Goal: Information Seeking & Learning: Understand process/instructions

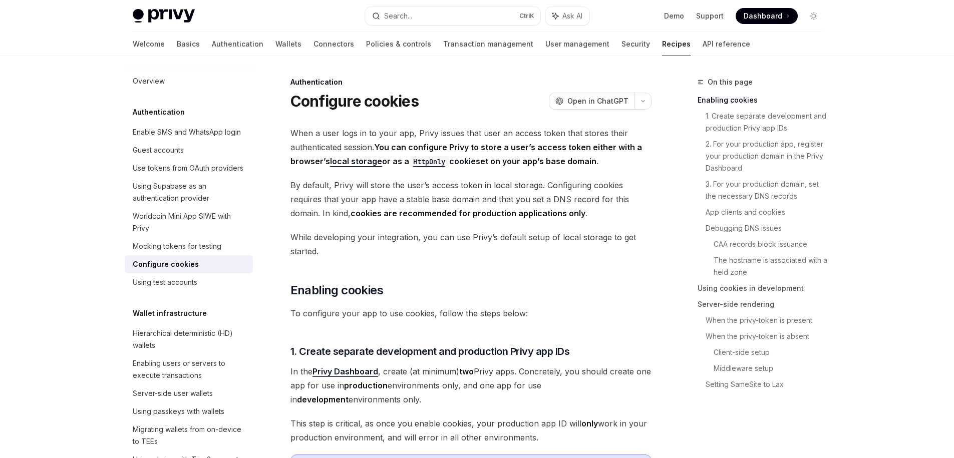
click at [376, 147] on span "When a user logs in to your app, Privy issues that user an access token that st…" at bounding box center [471, 147] width 361 height 42
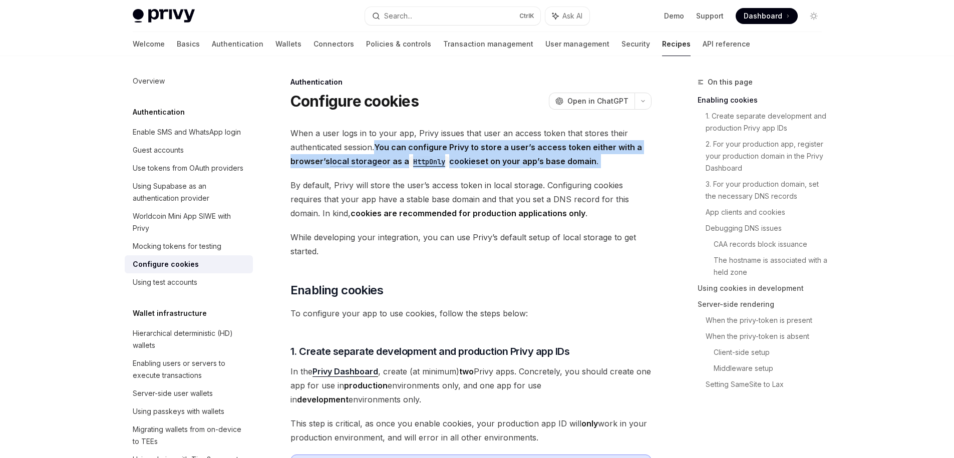
drag, startPoint x: 376, startPoint y: 147, endPoint x: 604, endPoint y: 160, distance: 227.8
click at [604, 160] on span "When a user logs in to your app, Privy issues that user an access token that st…" at bounding box center [471, 147] width 361 height 42
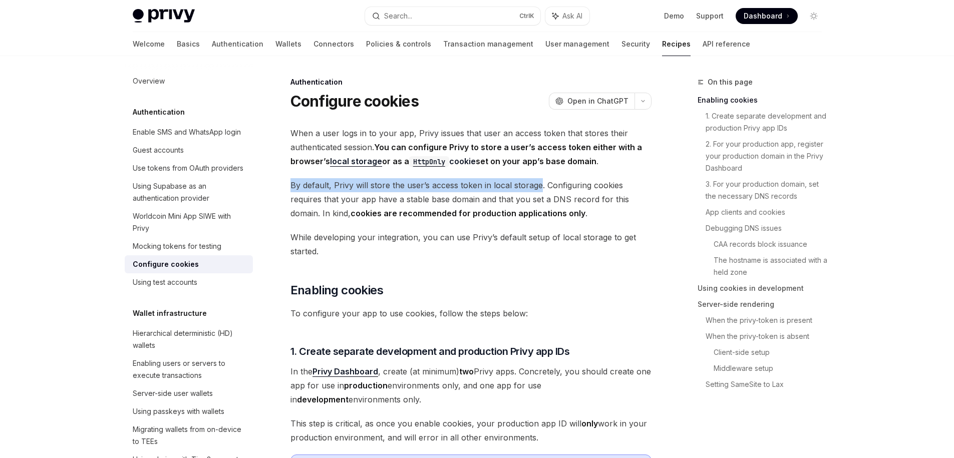
drag, startPoint x: 282, startPoint y: 181, endPoint x: 531, endPoint y: 179, distance: 249.5
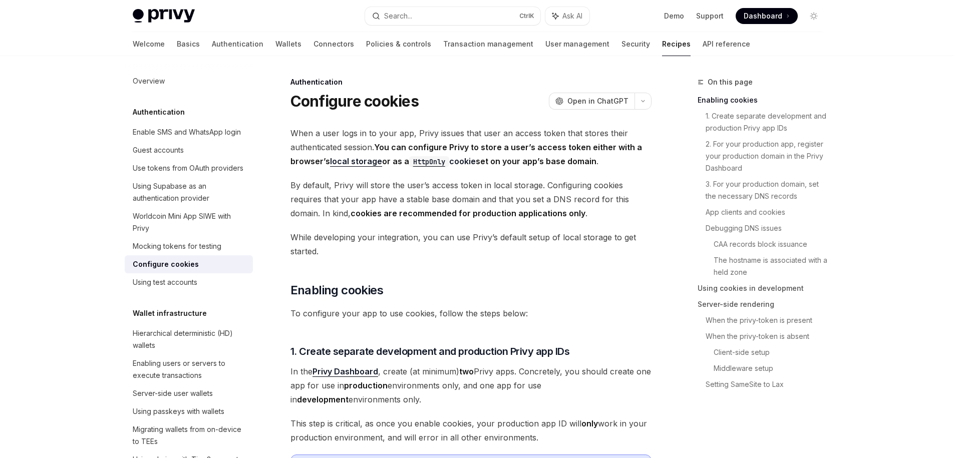
click at [546, 180] on span "By default, Privy will store the user’s access token in local storage. Configur…" at bounding box center [471, 199] width 361 height 42
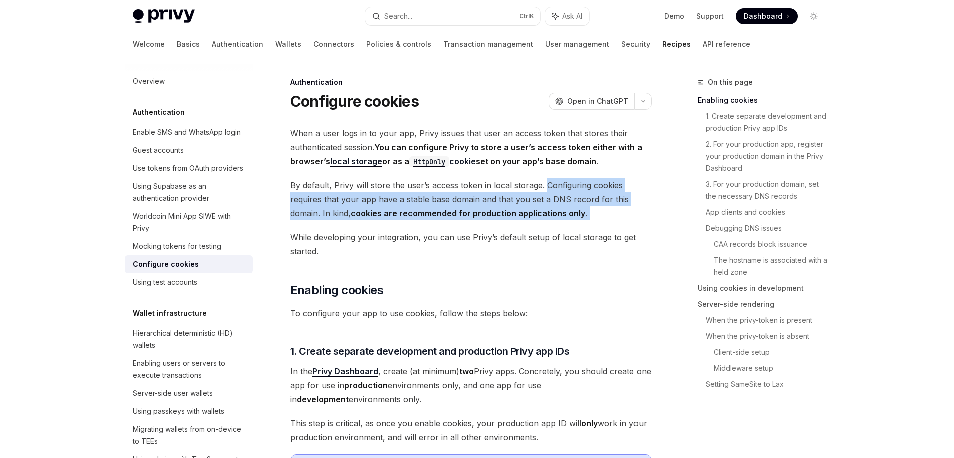
drag, startPoint x: 546, startPoint y: 180, endPoint x: 596, endPoint y: 212, distance: 59.5
click at [596, 212] on span "By default, Privy will store the user’s access token in local storage. Configur…" at bounding box center [471, 199] width 361 height 42
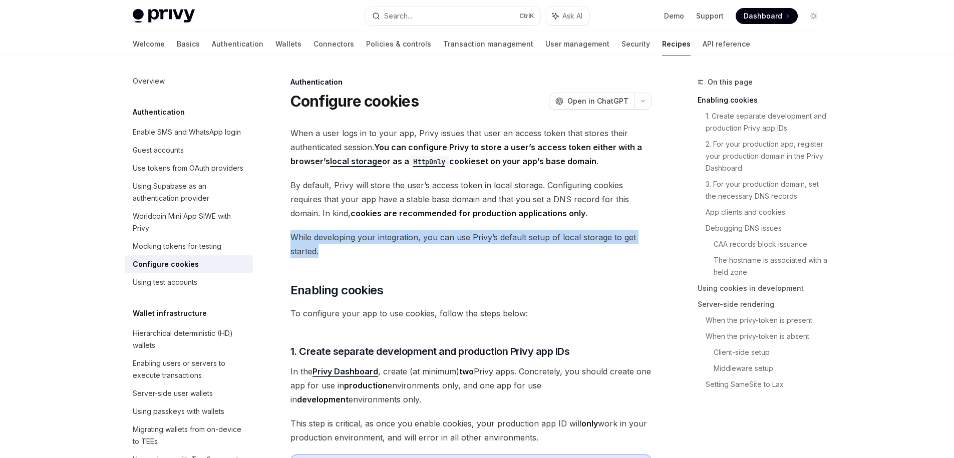
drag, startPoint x: 487, startPoint y: 246, endPoint x: 281, endPoint y: 227, distance: 207.3
click at [275, 218] on div at bounding box center [275, 218] width 0 height 0
click at [456, 252] on span "While developing your integration, you can use Privy’s default setup of local s…" at bounding box center [471, 244] width 361 height 28
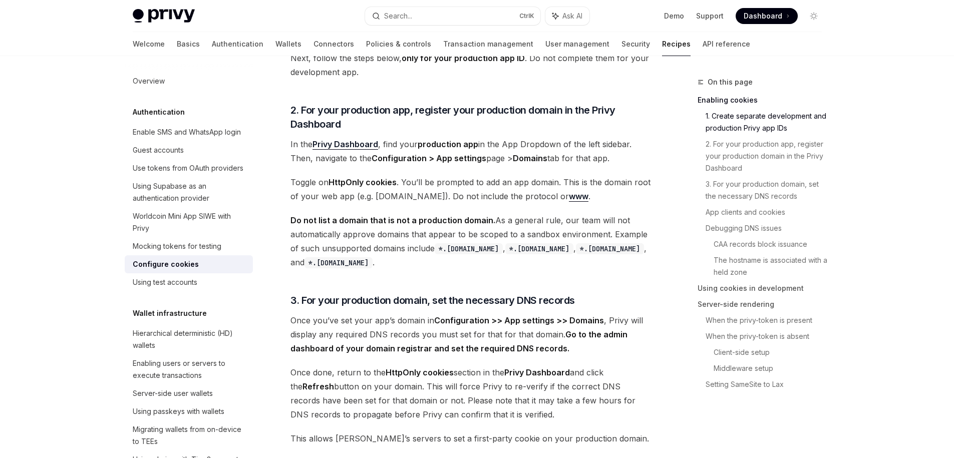
scroll to position [541, 0]
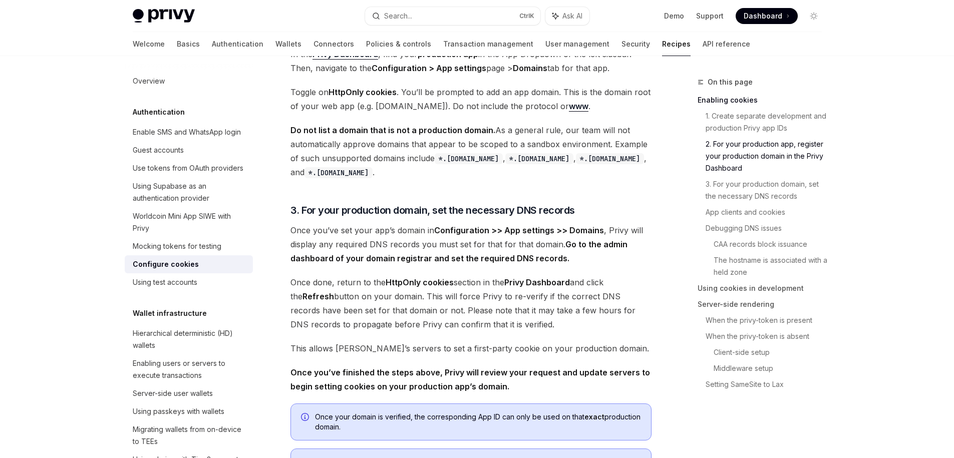
click at [300, 128] on strong "Do not list a domain that is not a production domain." at bounding box center [393, 130] width 205 height 10
drag, startPoint x: 300, startPoint y: 128, endPoint x: 309, endPoint y: 129, distance: 9.0
click at [309, 129] on strong "Do not list a domain that is not a production domain." at bounding box center [393, 130] width 205 height 10
drag, startPoint x: 288, startPoint y: 127, endPoint x: 477, endPoint y: 124, distance: 188.9
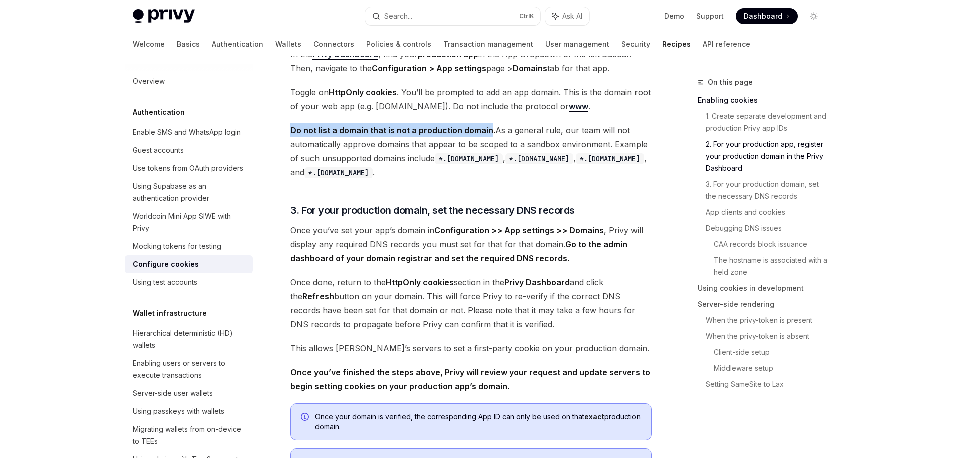
click at [470, 111] on div at bounding box center [470, 111] width 0 height 0
click at [500, 132] on span "Do not list a domain that is not a production domain. As a general rule, our te…" at bounding box center [471, 151] width 361 height 56
click at [491, 130] on span "Do not list a domain that is not a production domain. As a general rule, our te…" at bounding box center [471, 151] width 361 height 56
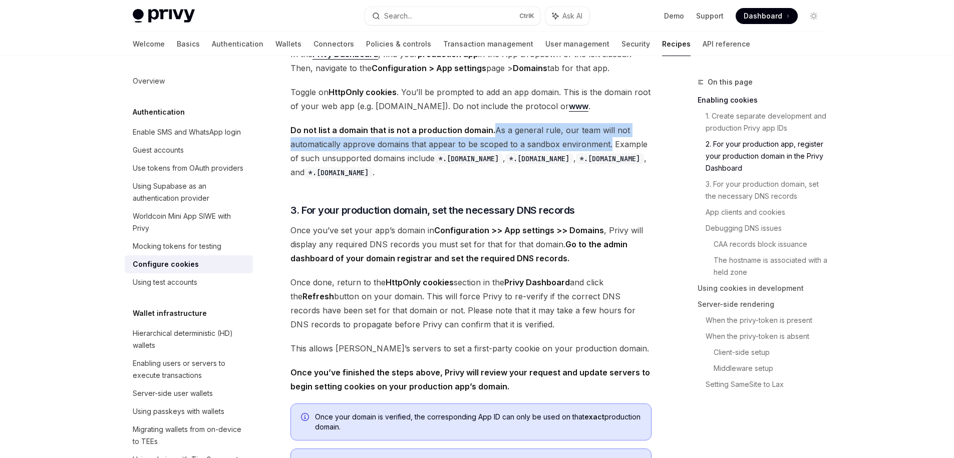
drag, startPoint x: 491, startPoint y: 130, endPoint x: 583, endPoint y: 147, distance: 92.7
click at [583, 147] on span "Do not list a domain that is not a production domain. As a general rule, our te…" at bounding box center [471, 151] width 361 height 56
click at [576, 150] on div at bounding box center [576, 150] width 0 height 0
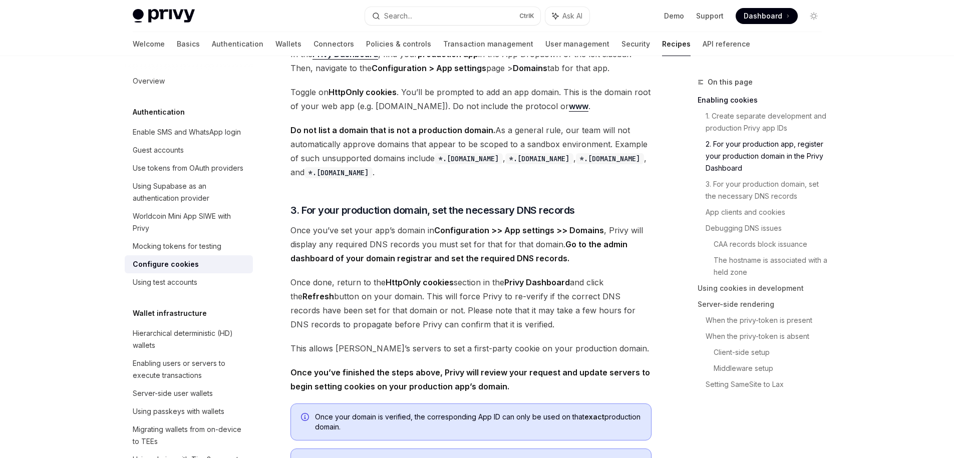
click at [616, 145] on span "Do not list a domain that is not a production domain. As a general rule, our te…" at bounding box center [471, 151] width 361 height 56
click at [610, 142] on span "Do not list a domain that is not a production domain. As a general rule, our te…" at bounding box center [471, 151] width 361 height 56
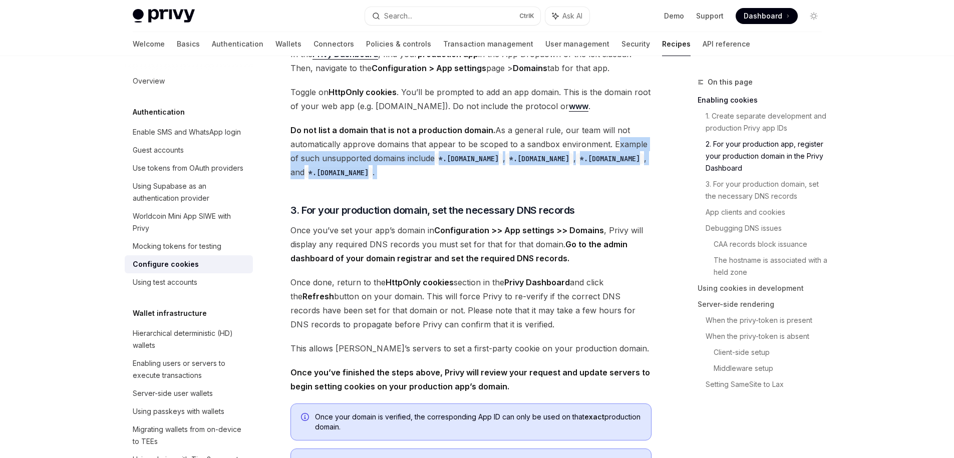
drag, startPoint x: 610, startPoint y: 142, endPoint x: 420, endPoint y: 165, distance: 191.8
click at [420, 165] on span "Do not list a domain that is not a production domain. As a general rule, our te…" at bounding box center [471, 151] width 361 height 56
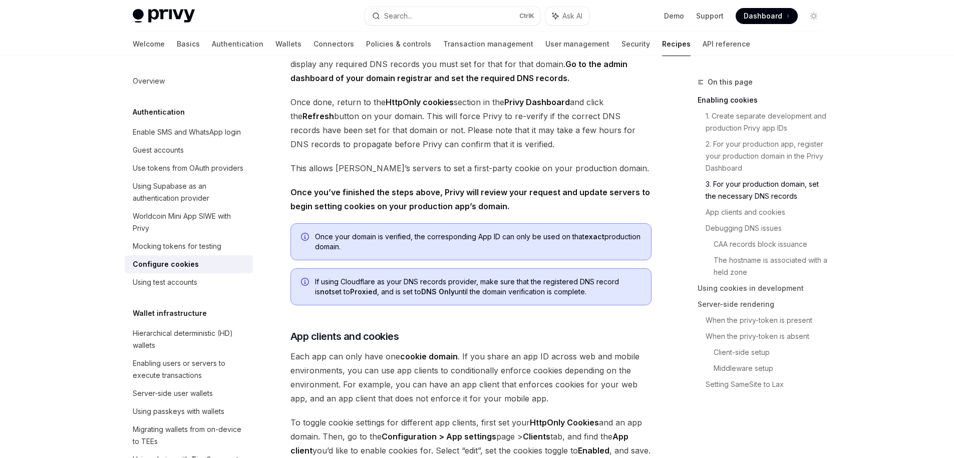
scroll to position [631, 0]
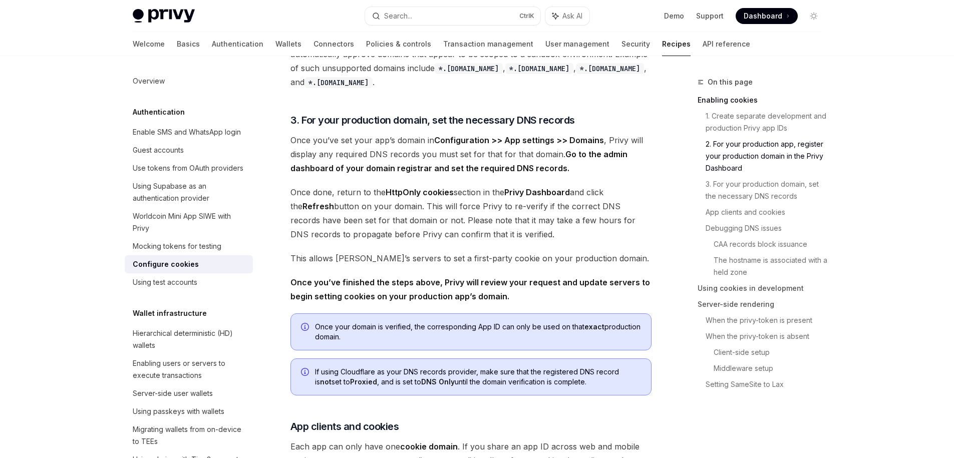
click at [392, 191] on strong "HttpOnly cookies" at bounding box center [420, 192] width 68 height 10
drag, startPoint x: 392, startPoint y: 191, endPoint x: 487, endPoint y: 200, distance: 95.7
click at [566, 194] on span "Once done, return to the HttpOnly cookies section in the Privy Dashboard and cl…" at bounding box center [471, 213] width 361 height 56
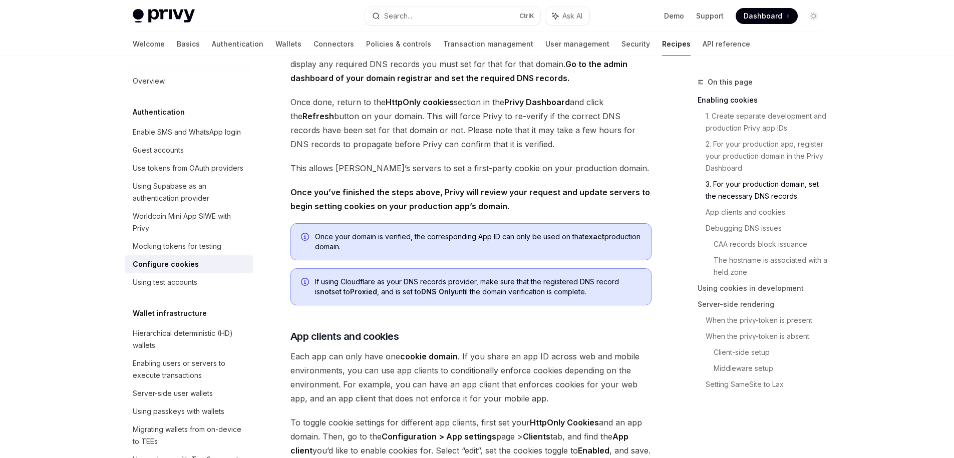
click at [292, 167] on span "This allows [PERSON_NAME]’s servers to set a first-party cookie on your product…" at bounding box center [471, 168] width 361 height 14
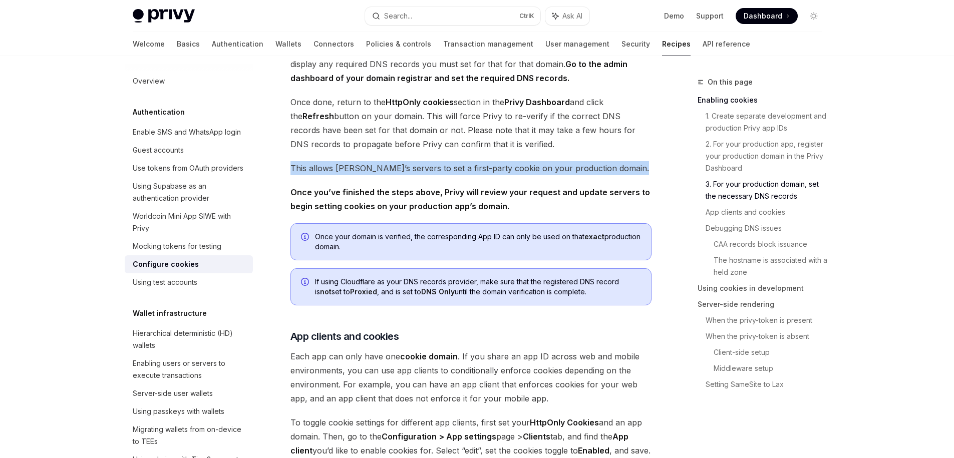
drag, startPoint x: 292, startPoint y: 167, endPoint x: 608, endPoint y: 173, distance: 315.7
click at [608, 173] on span "This allows [PERSON_NAME]’s servers to set a first-party cookie on your product…" at bounding box center [471, 168] width 361 height 14
click at [601, 174] on div at bounding box center [601, 174] width 0 height 0
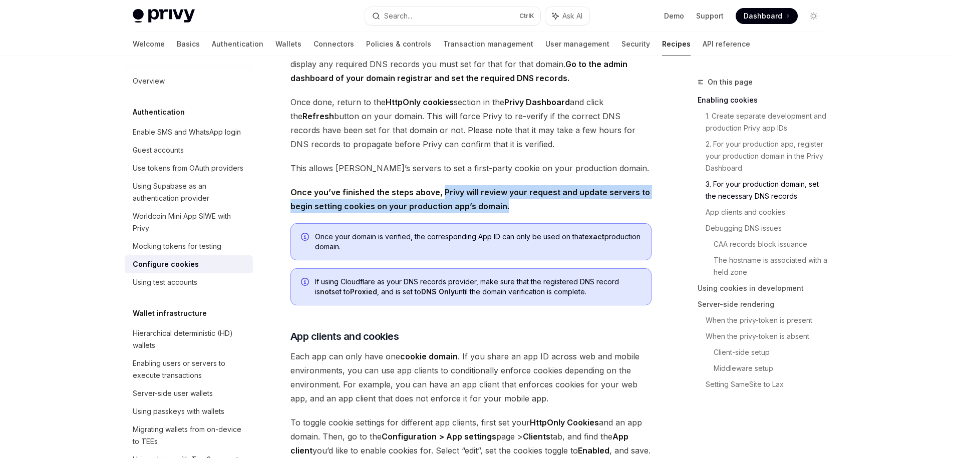
drag, startPoint x: 534, startPoint y: 201, endPoint x: 442, endPoint y: 195, distance: 91.9
click at [442, 195] on span "Once you’ve finished the steps above, Privy will review your request and update…" at bounding box center [471, 199] width 361 height 28
click at [435, 173] on div at bounding box center [435, 173] width 0 height 0
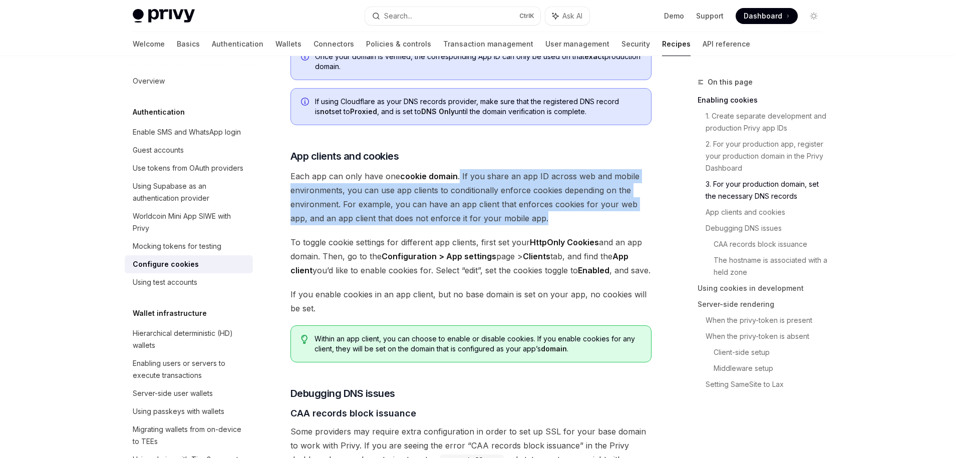
drag, startPoint x: 457, startPoint y: 176, endPoint x: 530, endPoint y: 219, distance: 84.7
click at [530, 219] on span "Each app can only have one cookie domain . If you share an app ID across web an…" at bounding box center [471, 197] width 361 height 56
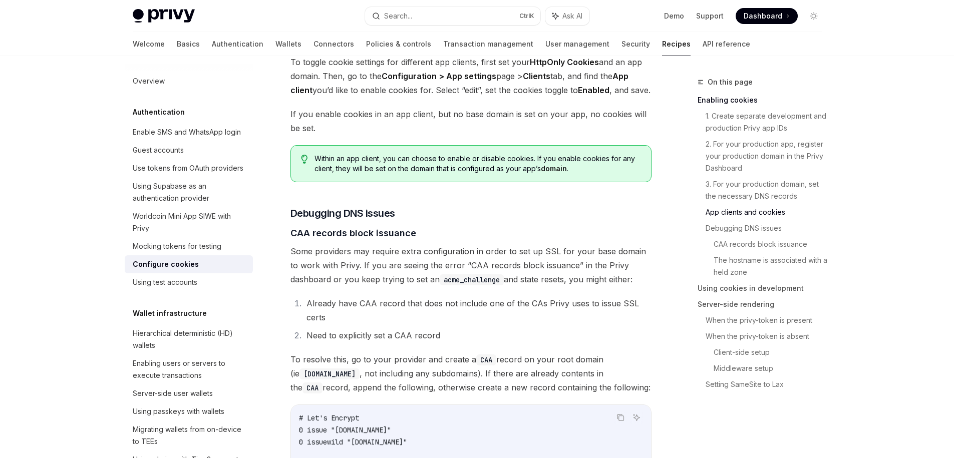
scroll to position [992, 0]
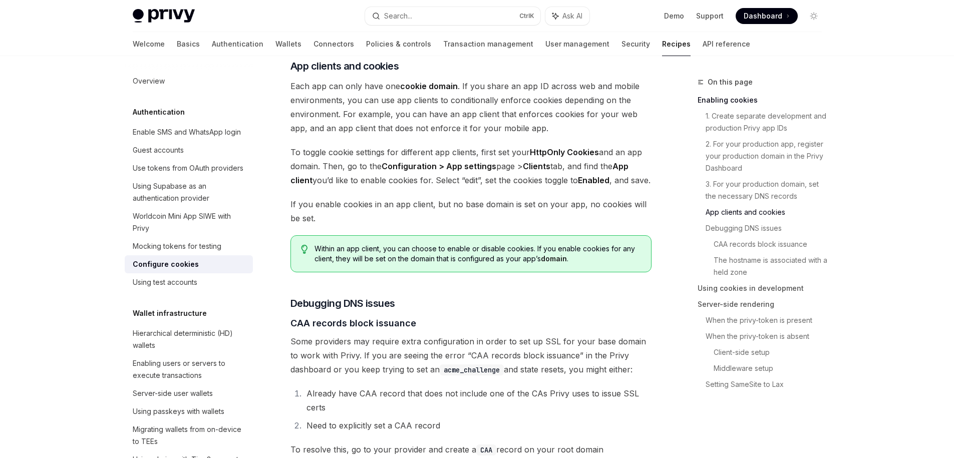
click at [480, 147] on span "To toggle cookie settings for different app clients, first set your HttpOnly Co…" at bounding box center [471, 166] width 361 height 42
drag, startPoint x: 480, startPoint y: 147, endPoint x: 317, endPoint y: 170, distance: 165.4
click at [317, 170] on span "To toggle cookie settings for different app clients, first set your HttpOnly Co…" at bounding box center [471, 166] width 361 height 42
click at [348, 187] on span "To toggle cookie settings for different app clients, first set your HttpOnly Co…" at bounding box center [471, 166] width 361 height 42
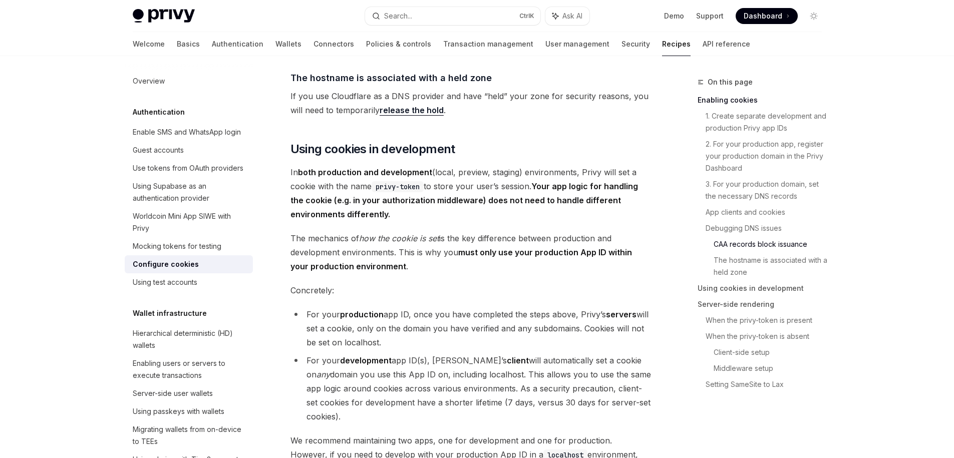
scroll to position [1623, 0]
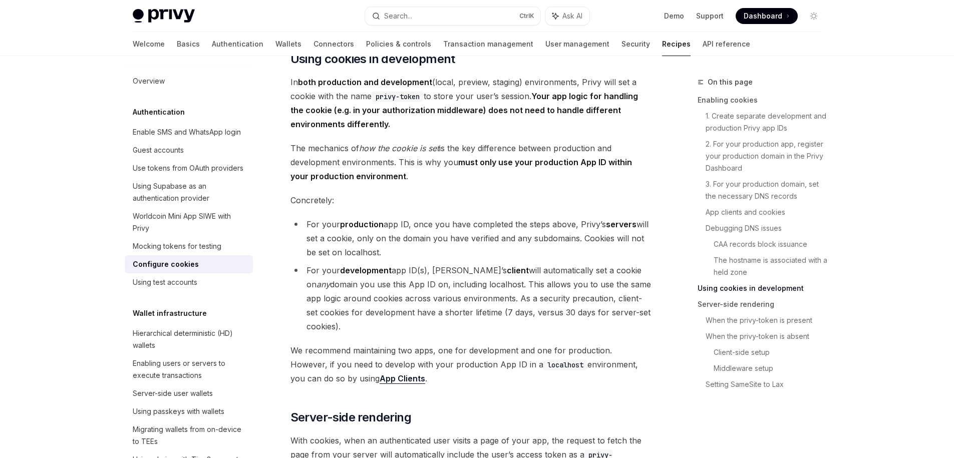
drag, startPoint x: 396, startPoint y: 137, endPoint x: 537, endPoint y: 107, distance: 143.9
click at [537, 107] on span "In both production and development (local, preview, staging) environments, Priv…" at bounding box center [471, 103] width 361 height 56
click at [422, 131] on span "In both production and development (local, preview, staging) environments, Priv…" at bounding box center [471, 103] width 361 height 56
click at [439, 131] on span "In both production and development (local, preview, staging) environments, Priv…" at bounding box center [471, 103] width 361 height 56
drag, startPoint x: 447, startPoint y: 134, endPoint x: 482, endPoint y: 125, distance: 36.2
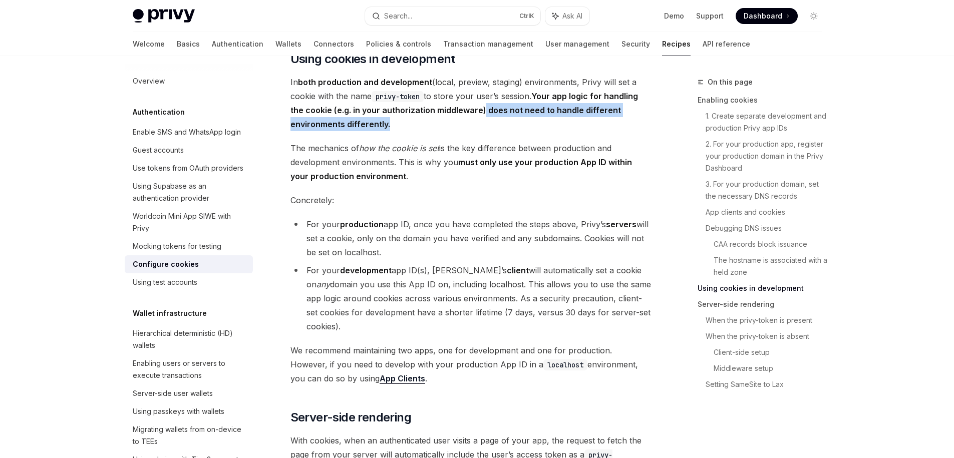
click at [482, 125] on span "In both production and development (local, preview, staging) environments, Priv…" at bounding box center [471, 103] width 361 height 56
click at [476, 105] on div at bounding box center [476, 105] width 0 height 0
click at [369, 129] on strong "Your app logic for handling the cookie (e.g. in your authorization middleware) …" at bounding box center [465, 110] width 348 height 38
click at [296, 161] on span "The mechanics of how the cookie is set is the key difference between production…" at bounding box center [471, 162] width 361 height 42
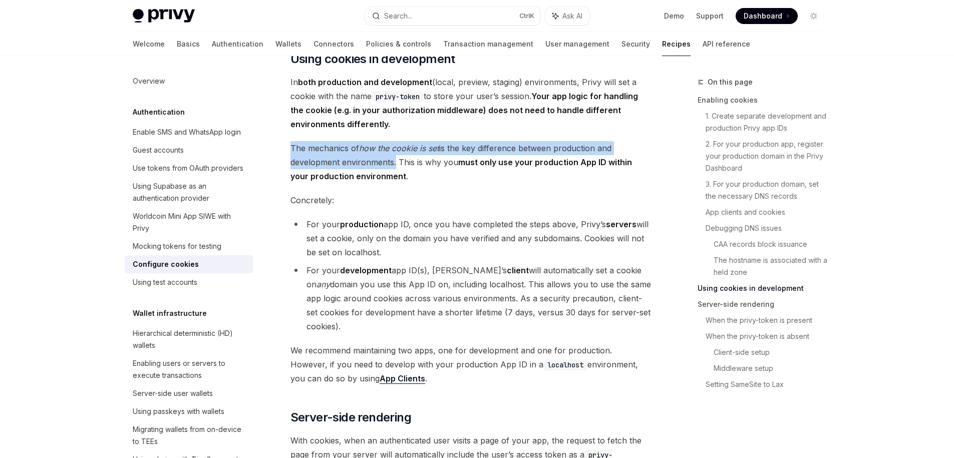
drag, startPoint x: 296, startPoint y: 161, endPoint x: 393, endPoint y: 178, distance: 98.7
click at [390, 177] on span "The mechanics of how the cookie is set is the key difference between production…" at bounding box center [471, 162] width 361 height 42
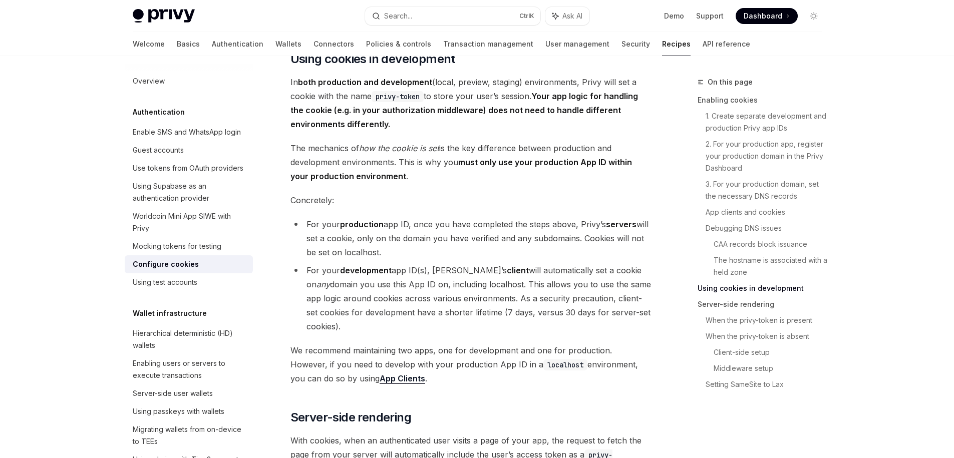
click at [398, 179] on span "The mechanics of how the cookie is set is the key difference between production…" at bounding box center [471, 162] width 361 height 42
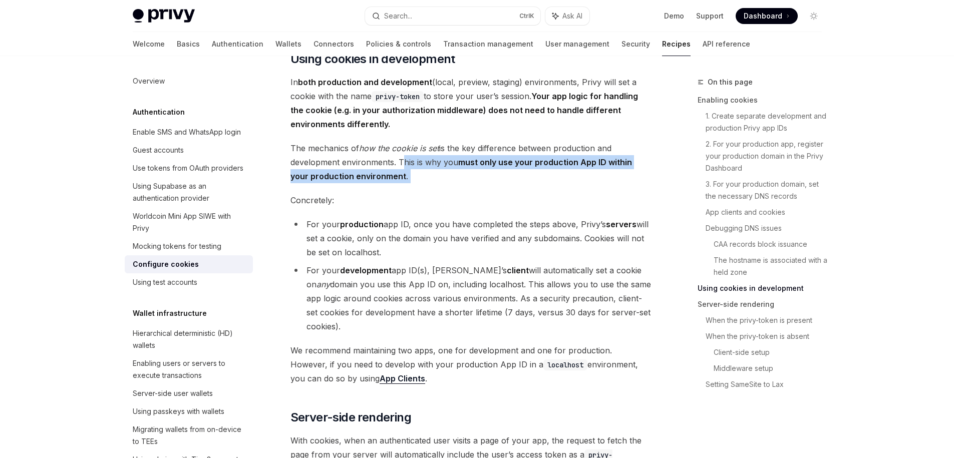
drag, startPoint x: 398, startPoint y: 179, endPoint x: 406, endPoint y: 195, distance: 17.9
click at [406, 183] on span "The mechanics of how the cookie is set is the key difference between production…" at bounding box center [471, 162] width 361 height 42
click at [400, 196] on div at bounding box center [400, 196] width 0 height 0
click at [408, 183] on span "The mechanics of how the cookie is set is the key difference between production…" at bounding box center [471, 162] width 361 height 42
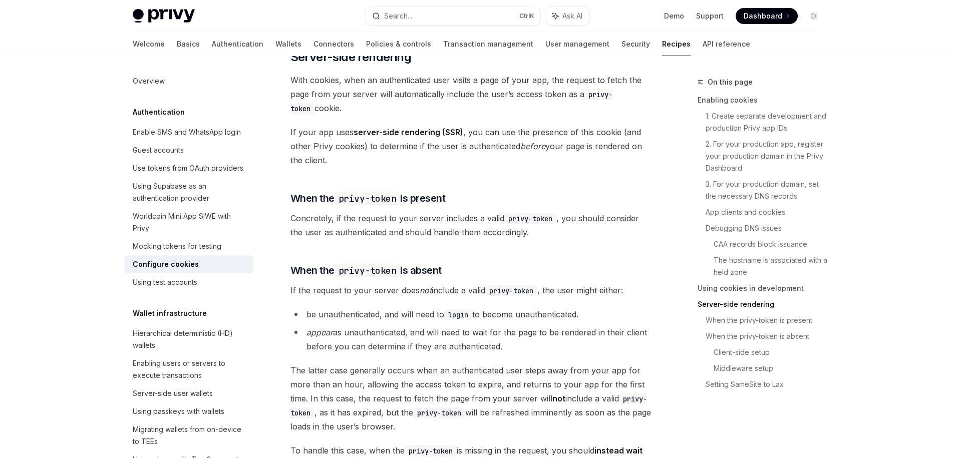
scroll to position [2074, 0]
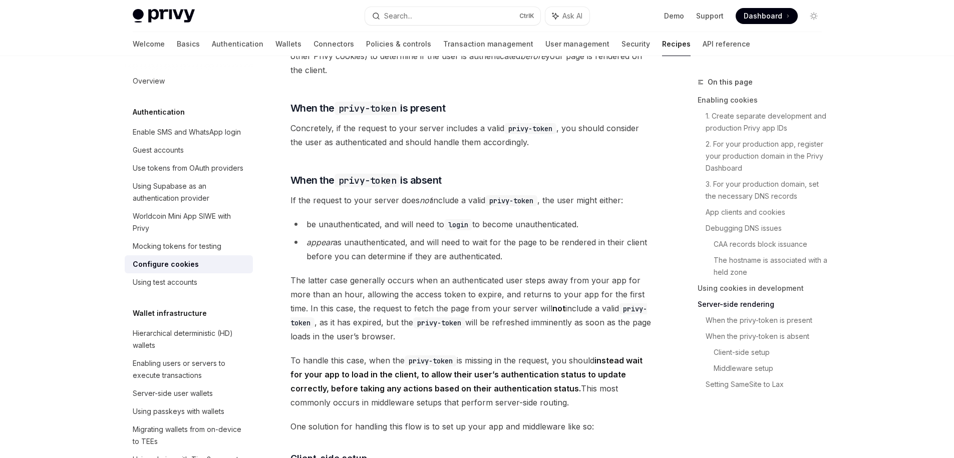
click at [307, 247] on em "appear" at bounding box center [320, 242] width 27 height 10
drag, startPoint x: 306, startPoint y: 254, endPoint x: 391, endPoint y: 261, distance: 84.9
click at [391, 261] on li "appear as unauthenticated, and will need to wait for the page to be rendered in…" at bounding box center [471, 249] width 361 height 28
click at [445, 261] on li "appear as unauthenticated, and will need to wait for the page to be rendered in…" at bounding box center [471, 249] width 361 height 28
click at [412, 256] on li "appear as unauthenticated, and will need to wait for the page to be rendered in…" at bounding box center [471, 249] width 361 height 28
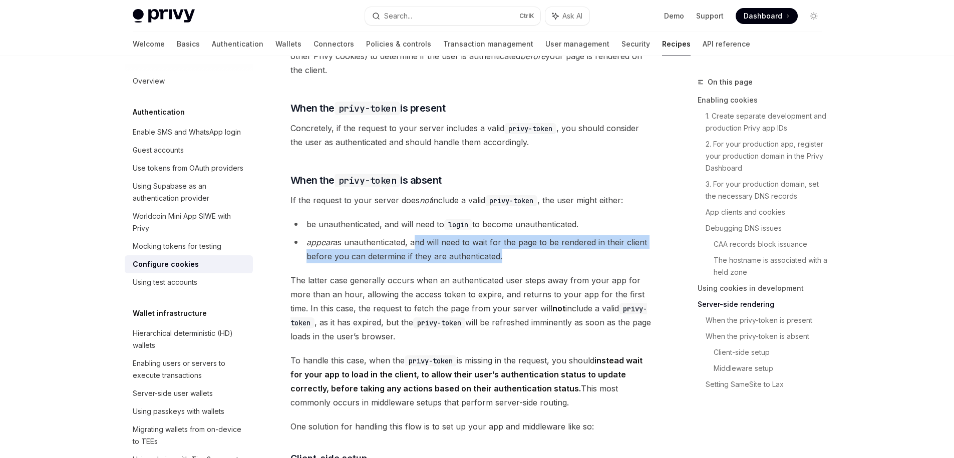
drag, startPoint x: 412, startPoint y: 256, endPoint x: 489, endPoint y: 277, distance: 79.8
click at [489, 264] on li "appear as unauthenticated, and will need to wait for the page to be rendered in…" at bounding box center [471, 249] width 361 height 28
click at [483, 276] on div at bounding box center [483, 276] width 0 height 0
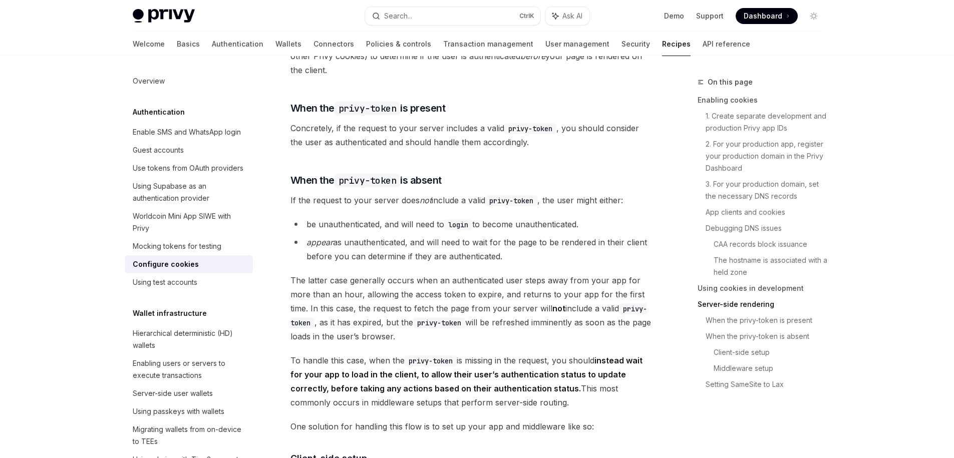
click at [424, 304] on span "The latter case generally occurs when an authenticated user steps away from you…" at bounding box center [471, 309] width 361 height 70
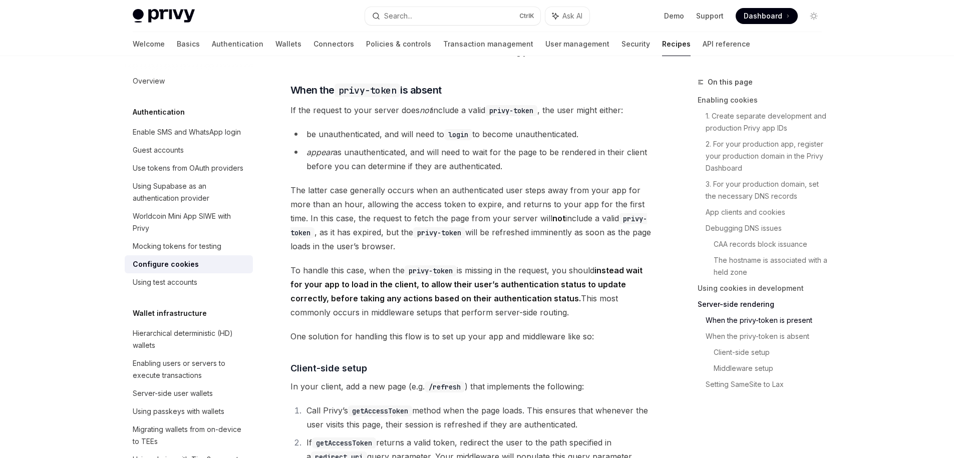
drag, startPoint x: 448, startPoint y: 259, endPoint x: 289, endPoint y: 192, distance: 172.5
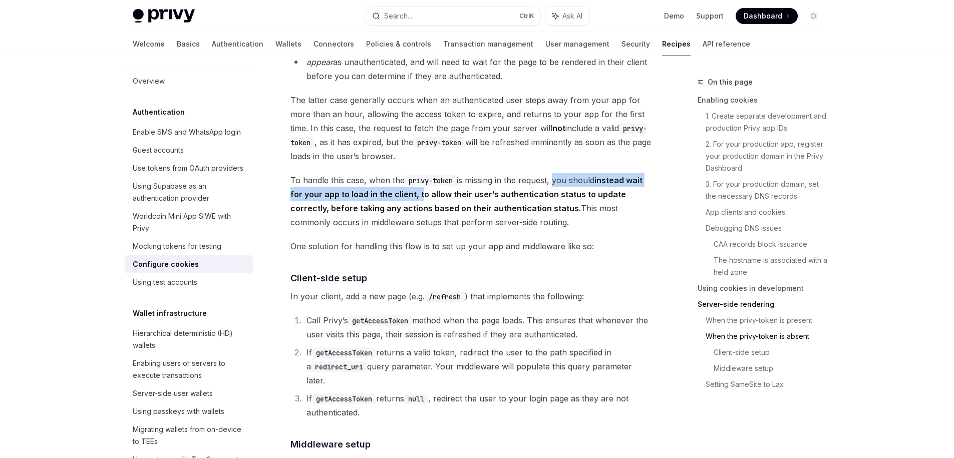
drag, startPoint x: 557, startPoint y: 192, endPoint x: 419, endPoint y: 202, distance: 138.1
click at [419, 202] on span "To handle this case, when the privy-token is missing in the request, you should…" at bounding box center [471, 201] width 361 height 56
click at [413, 214] on div at bounding box center [413, 214] width 0 height 0
click at [406, 212] on strong "instead wait for your app to load in the client, to allow their user’s authenti…" at bounding box center [467, 194] width 352 height 38
drag, startPoint x: 411, startPoint y: 208, endPoint x: 555, endPoint y: 194, distance: 145.0
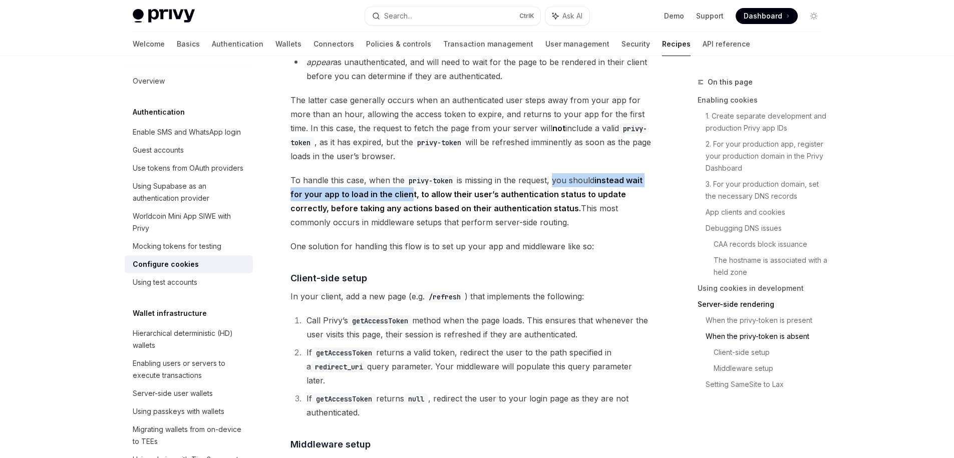
click at [555, 194] on span "To handle this case, when the privy-token is missing in the request, you should…" at bounding box center [471, 201] width 361 height 56
click at [549, 175] on div at bounding box center [549, 175] width 0 height 0
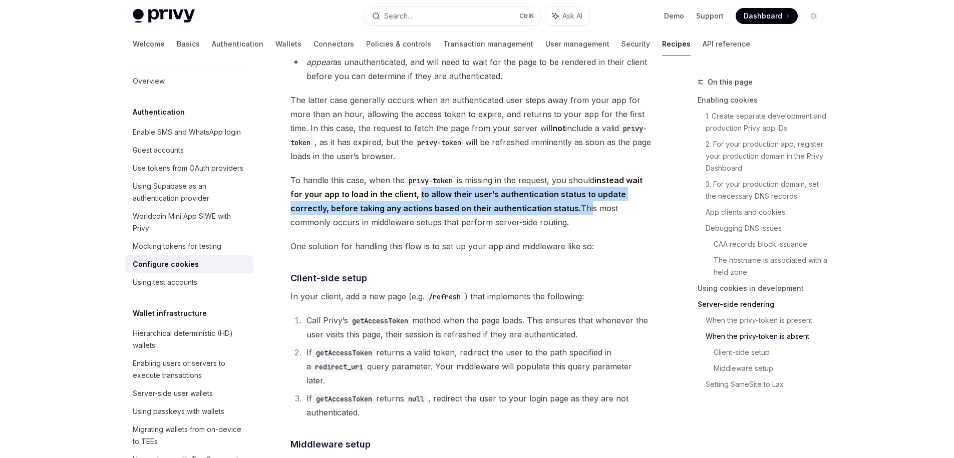
drag, startPoint x: 417, startPoint y: 208, endPoint x: 581, endPoint y: 222, distance: 164.5
click at [581, 222] on span "To handle this case, when the privy-token is missing in the request, you should…" at bounding box center [471, 201] width 361 height 56
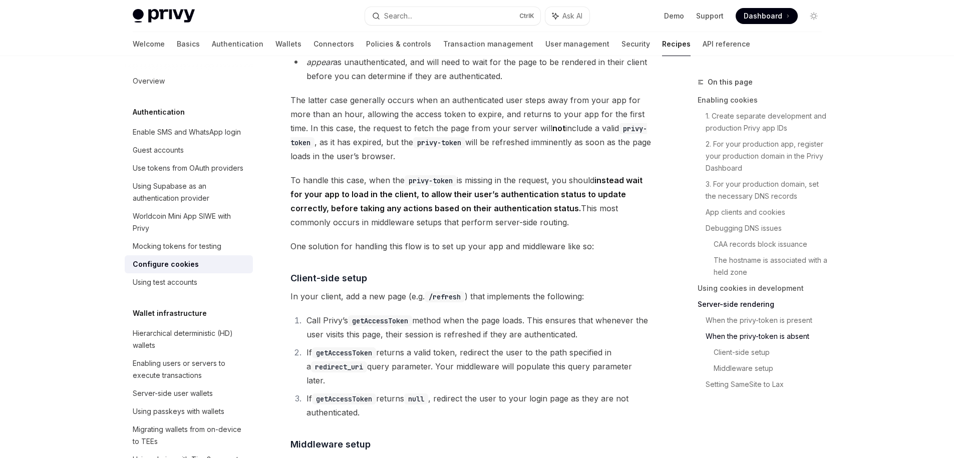
drag, startPoint x: 611, startPoint y: 233, endPoint x: 571, endPoint y: 220, distance: 42.1
click at [571, 220] on span "To handle this case, when the privy-token is missing in the request, you should…" at bounding box center [471, 201] width 361 height 56
click at [565, 203] on div at bounding box center [565, 203] width 0 height 0
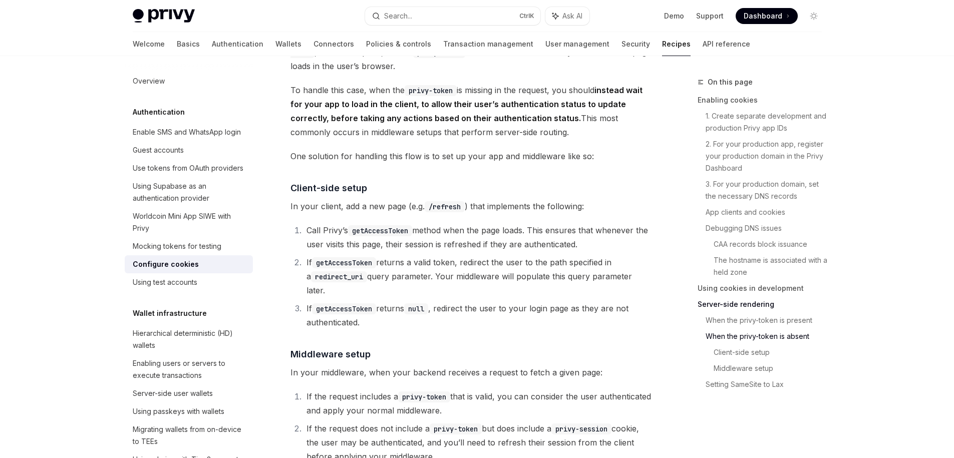
click at [354, 236] on code "getAccessToken" at bounding box center [380, 230] width 64 height 11
click at [523, 243] on li "Call [PERSON_NAME]’s getAccessToken method when the page loads. This ensures th…" at bounding box center [478, 237] width 348 height 28
drag, startPoint x: 523, startPoint y: 243, endPoint x: 427, endPoint y: 243, distance: 96.2
click at [427, 243] on li "Call [PERSON_NAME]’s getAccessToken method when the page loads. This ensures th…" at bounding box center [478, 237] width 348 height 28
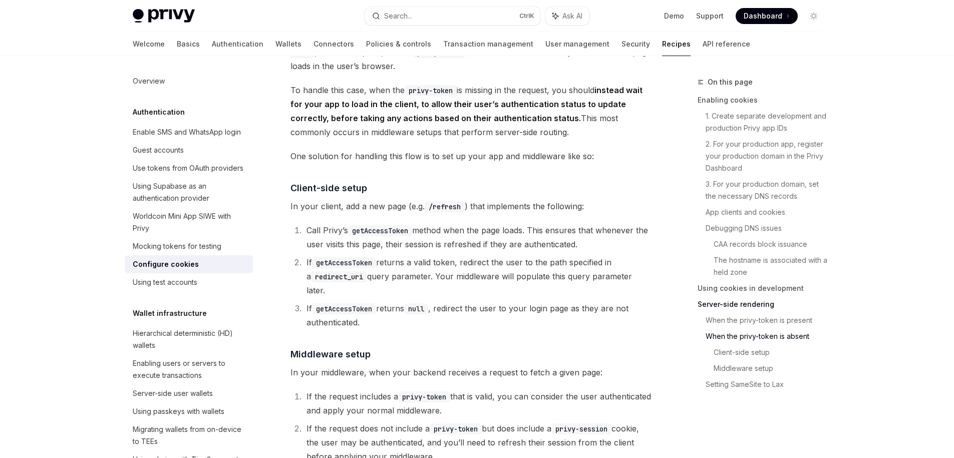
click at [374, 236] on code "getAccessToken" at bounding box center [380, 230] width 64 height 11
drag, startPoint x: 542, startPoint y: 240, endPoint x: 599, endPoint y: 256, distance: 59.2
click at [599, 251] on li "Call [PERSON_NAME]’s getAccessToken method when the page loads. This ensures th…" at bounding box center [478, 237] width 348 height 28
click at [363, 269] on code "getAccessToken" at bounding box center [344, 263] width 64 height 11
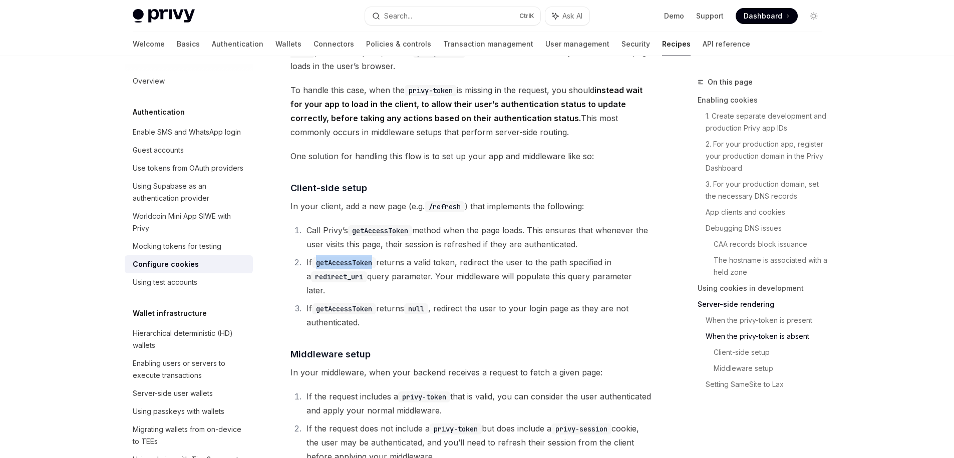
click at [363, 269] on code "getAccessToken" at bounding box center [344, 263] width 64 height 11
click at [402, 236] on code "getAccessToken" at bounding box center [380, 230] width 64 height 11
click at [365, 283] on code "redirect_uri" at bounding box center [339, 277] width 56 height 11
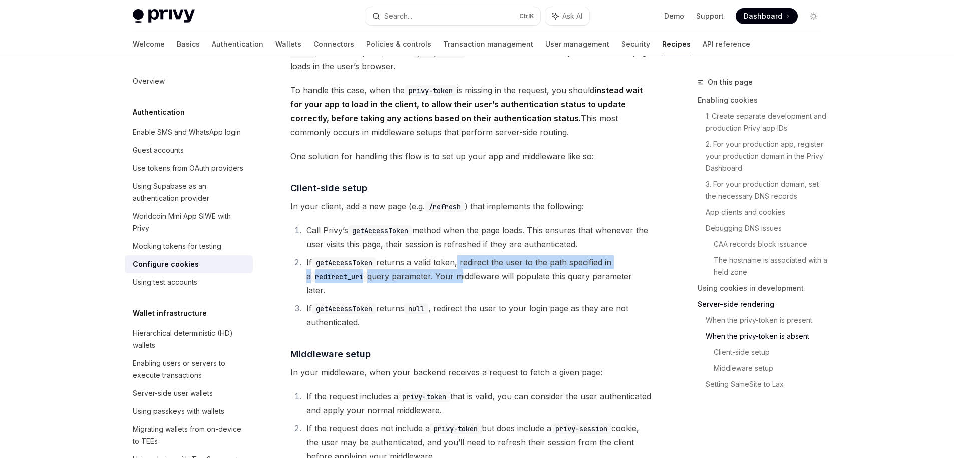
drag, startPoint x: 459, startPoint y: 279, endPoint x: 456, endPoint y: 292, distance: 13.4
click at [456, 292] on li "If getAccessToken returns a valid token, redirect the user to the path specifie…" at bounding box center [478, 277] width 348 height 42
click at [424, 296] on li "If getAccessToken returns a valid token, redirect the user to the path specifie…" at bounding box center [478, 277] width 348 height 42
drag, startPoint x: 434, startPoint y: 291, endPoint x: 657, endPoint y: 292, distance: 222.4
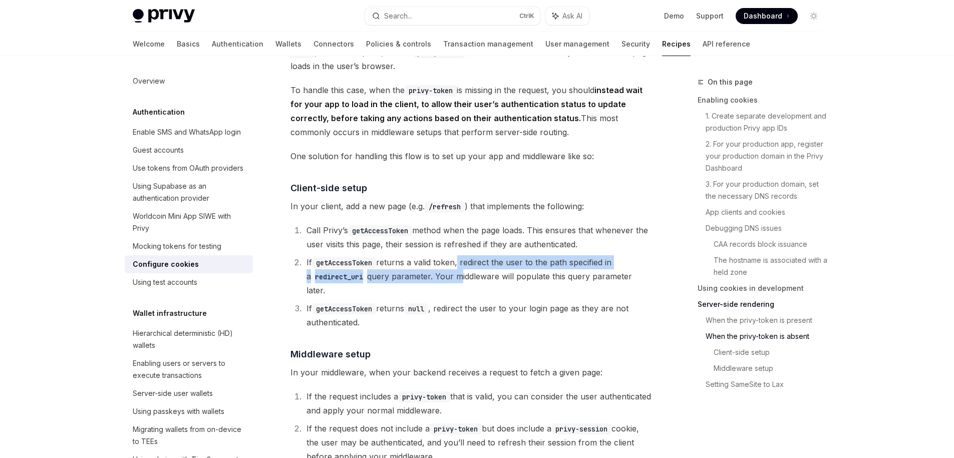
click at [650, 296] on div at bounding box center [650, 296] width 0 height 0
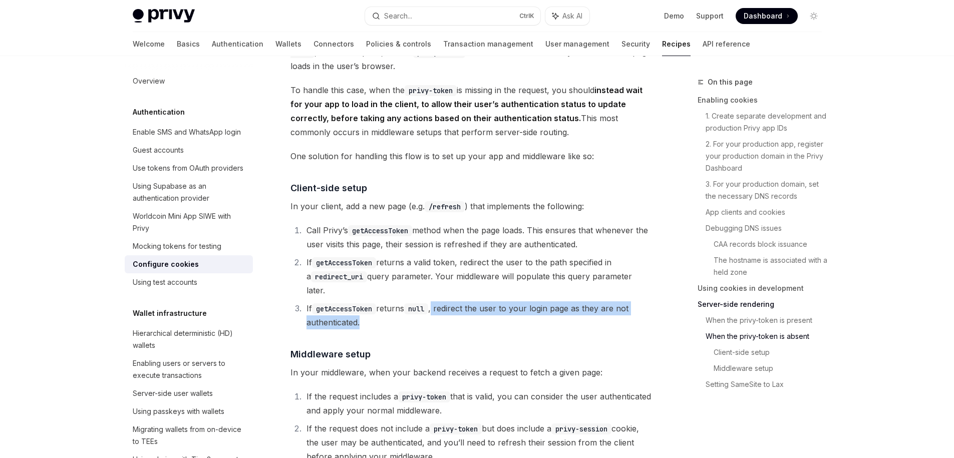
drag, startPoint x: 456, startPoint y: 324, endPoint x: 439, endPoint y: 310, distance: 21.4
click at [439, 310] on li "If getAccessToken returns null , redirect the user to your login page as they a…" at bounding box center [478, 316] width 348 height 28
click at [433, 290] on div at bounding box center [433, 290] width 0 height 0
click at [640, 246] on li "Call [PERSON_NAME]’s getAccessToken method when the page loads. This ensures th…" at bounding box center [478, 237] width 348 height 28
click at [344, 305] on code "getAccessToken" at bounding box center [344, 309] width 64 height 11
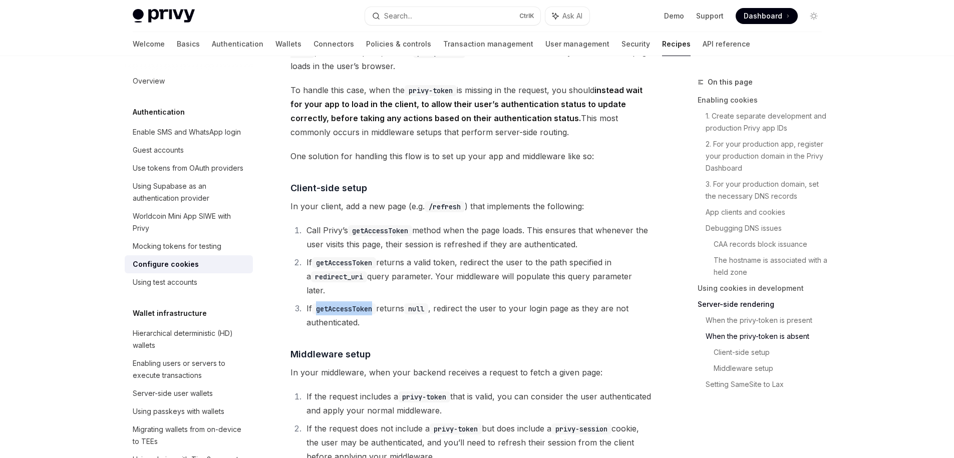
click at [344, 305] on code "getAccessToken" at bounding box center [344, 309] width 64 height 11
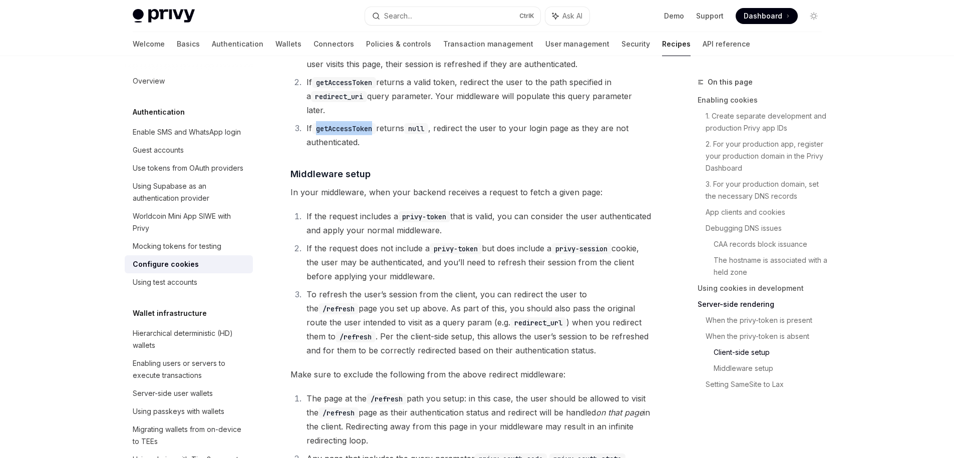
copy code "getAccessToken"
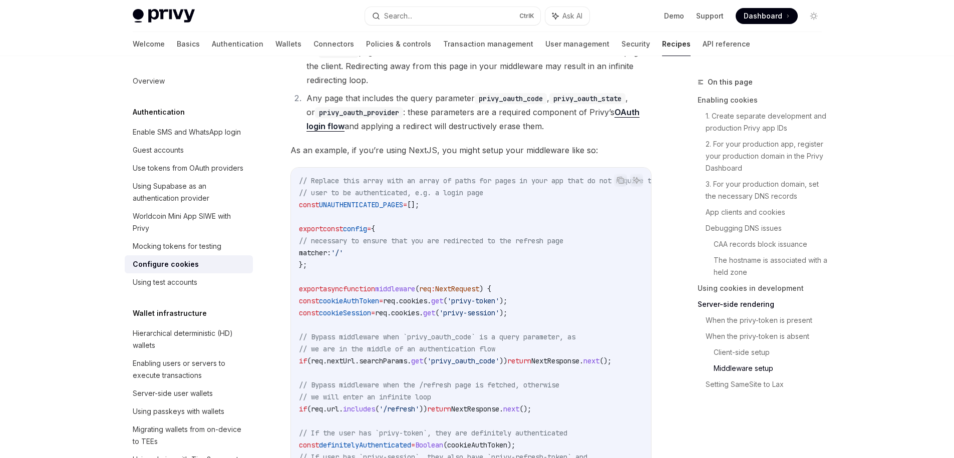
scroll to position [2976, 0]
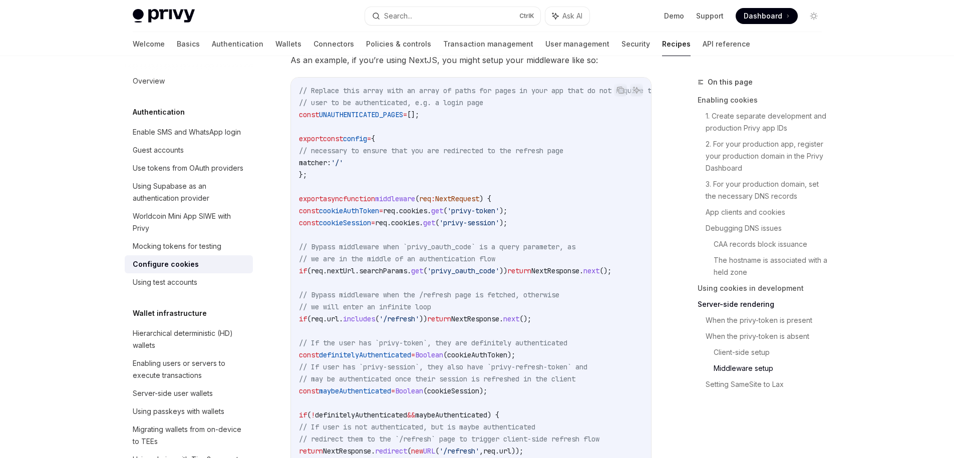
click at [367, 110] on code "// Replace this array with an array of paths for pages in your app that do not …" at bounding box center [491, 295] width 385 height 421
click at [343, 162] on span "'/'" at bounding box center [337, 162] width 12 height 9
click at [343, 165] on span "'/'" at bounding box center [337, 162] width 12 height 9
click at [361, 207] on span "cookieAuthToken" at bounding box center [349, 210] width 60 height 9
click at [401, 196] on span "middleware" at bounding box center [395, 198] width 40 height 9
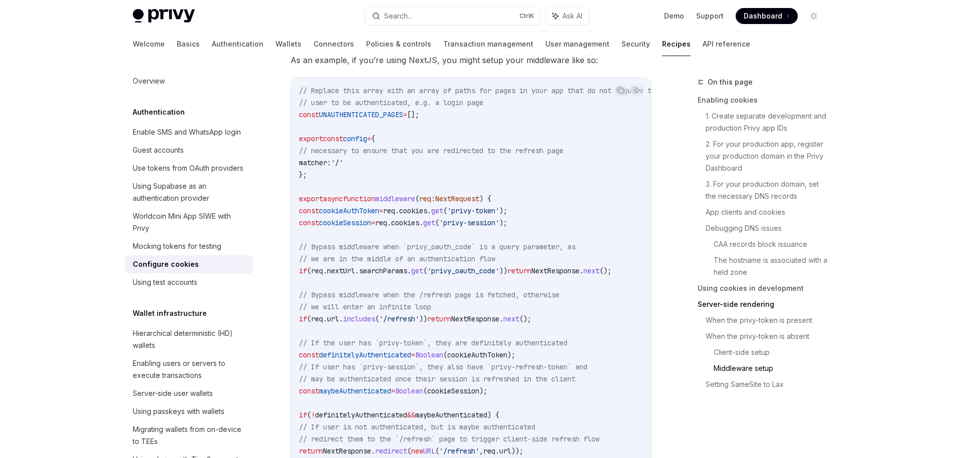
click at [401, 196] on span "middleware" at bounding box center [395, 198] width 40 height 9
click at [427, 212] on span "cookies" at bounding box center [413, 210] width 28 height 9
drag, startPoint x: 562, startPoint y: 213, endPoint x: 307, endPoint y: 209, distance: 255.0
click at [307, 209] on code "// Replace this array with an array of paths for pages in your app that do not …" at bounding box center [491, 295] width 385 height 421
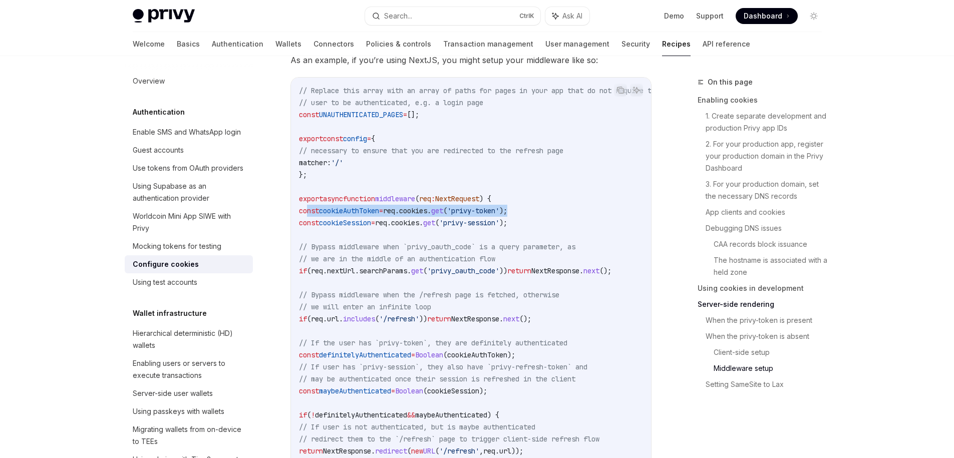
scroll to position [3066, 0]
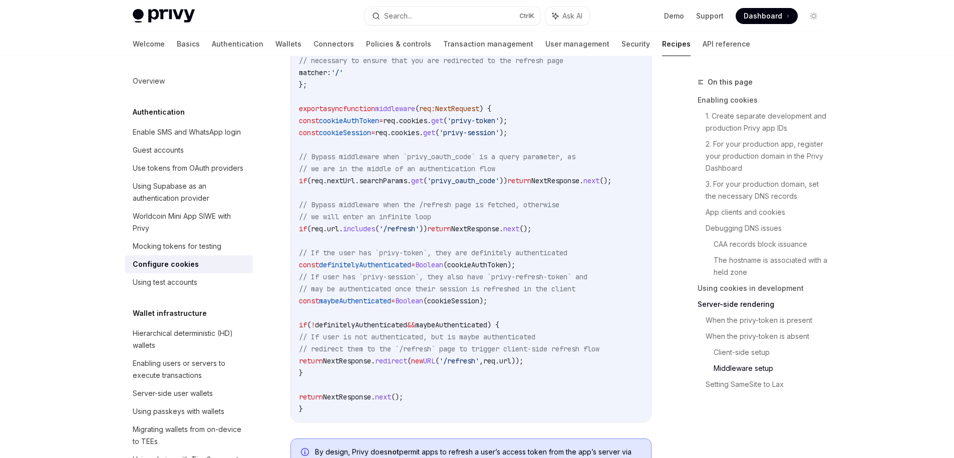
click at [371, 132] on span "cookieSession" at bounding box center [345, 132] width 52 height 9
drag, startPoint x: 551, startPoint y: 133, endPoint x: 294, endPoint y: 124, distance: 257.2
click at [294, 124] on div "// Replace this array with an array of paths for pages in your app that do not …" at bounding box center [471, 204] width 360 height 435
copy code "const cookieAuthToken = req . cookies . get ( 'privy-token' ); const cookieSess…"
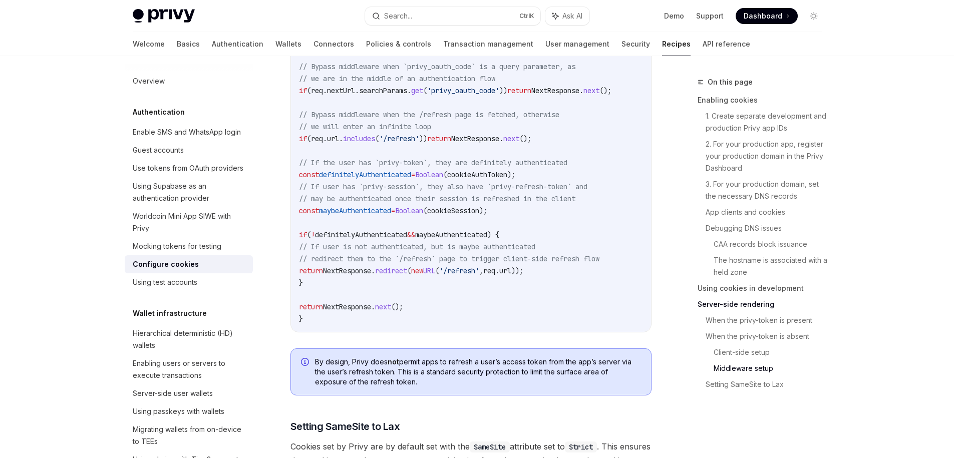
scroll to position [3246, 0]
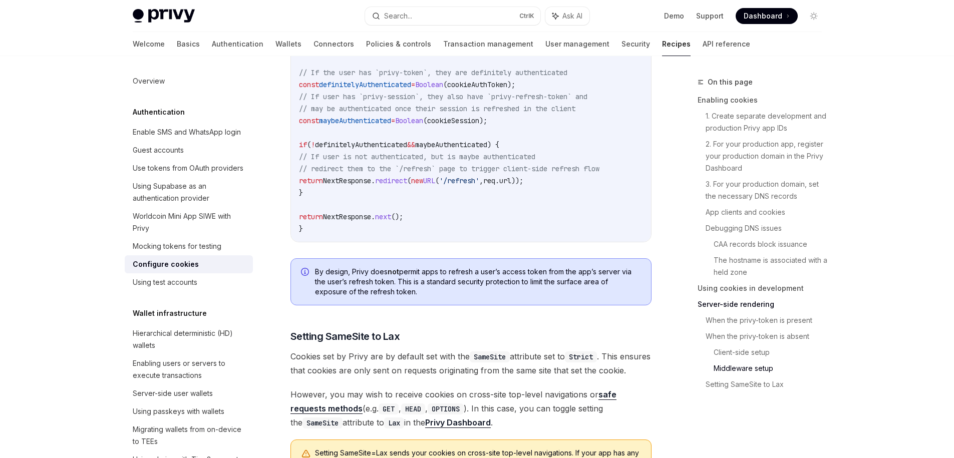
click at [463, 275] on span "By design, Privy does not permit apps to refresh a user’s access token from the…" at bounding box center [478, 282] width 326 height 30
drag, startPoint x: 463, startPoint y: 275, endPoint x: 392, endPoint y: 287, distance: 72.1
click at [392, 287] on span "By design, Privy does not permit apps to refresh a user’s access token from the…" at bounding box center [478, 282] width 326 height 30
click at [398, 288] on span "By design, Privy does not permit apps to refresh a user’s access token from the…" at bounding box center [478, 282] width 326 height 30
drag, startPoint x: 398, startPoint y: 288, endPoint x: 420, endPoint y: 297, distance: 24.1
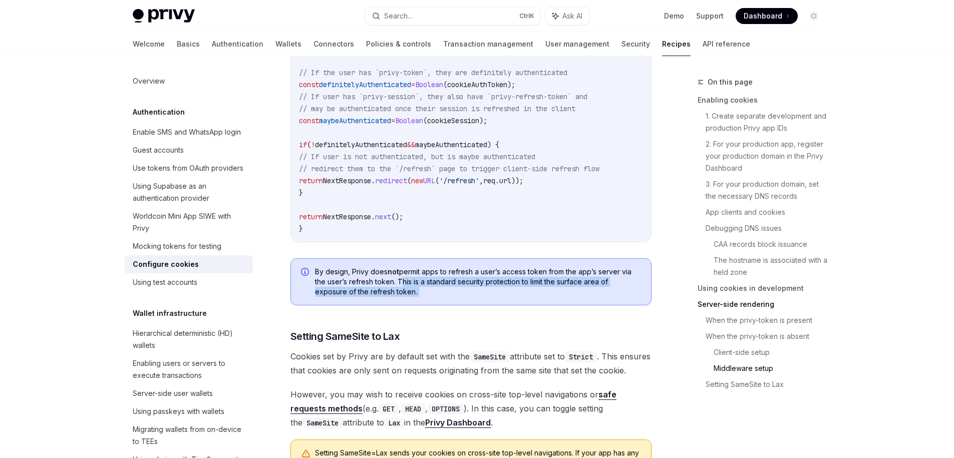
click at [420, 297] on span "By design, Privy does not permit apps to refresh a user’s access token from the…" at bounding box center [478, 282] width 326 height 30
click at [439, 306] on div "By design, Privy does not permit apps to refresh a user’s access token from the…" at bounding box center [471, 282] width 361 height 47
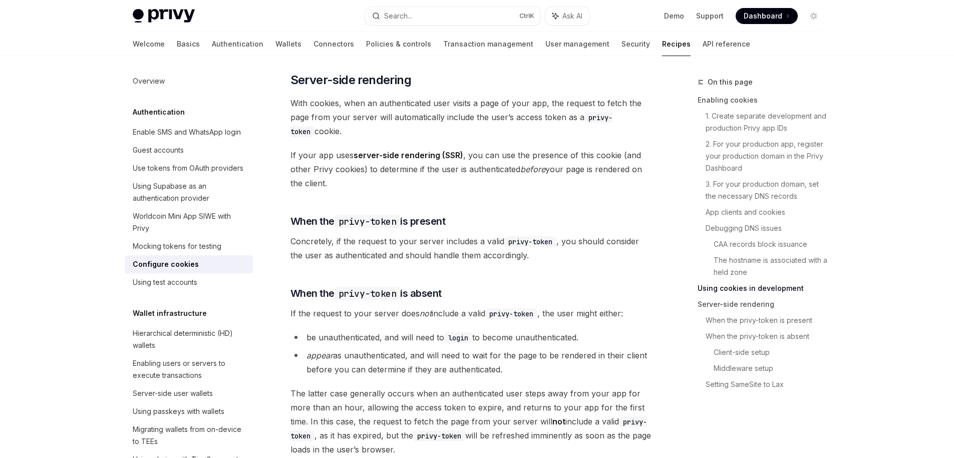
scroll to position [1780, 0]
